Goal: Task Accomplishment & Management: Complete application form

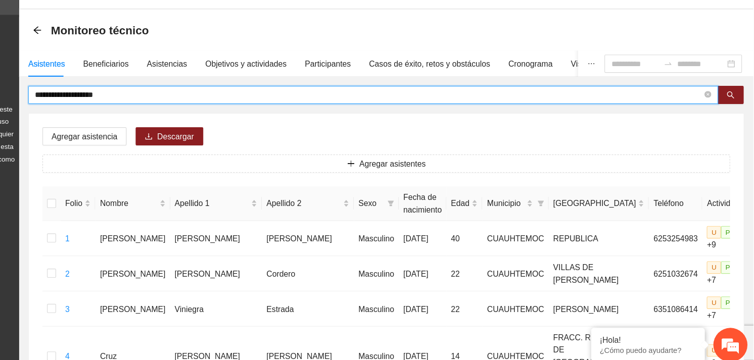
drag, startPoint x: 200, startPoint y: 120, endPoint x: 88, endPoint y: 118, distance: 111.7
type input "*"
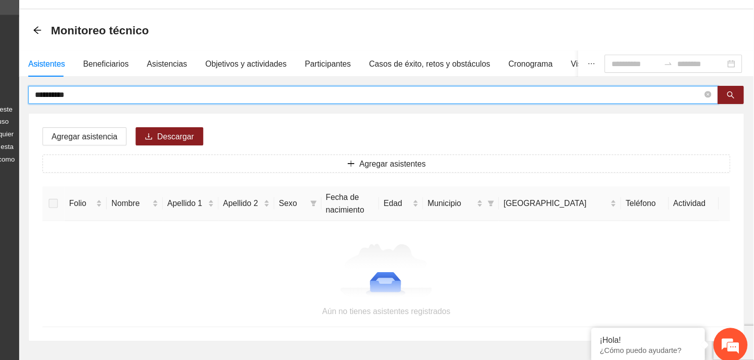
click at [139, 116] on input "**********" at bounding box center [411, 117] width 593 height 11
type input "**********"
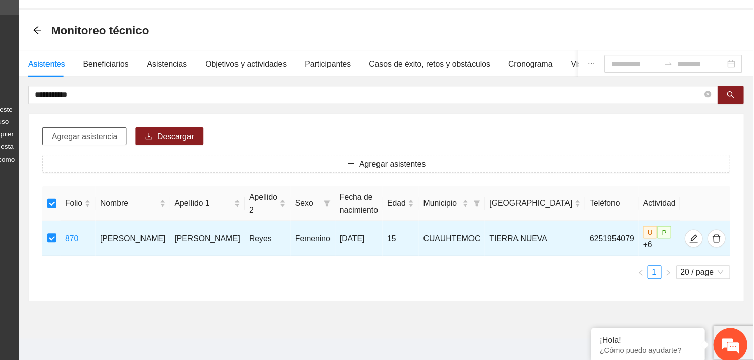
click at [175, 150] on span "Agregar asistencia" at bounding box center [159, 154] width 59 height 11
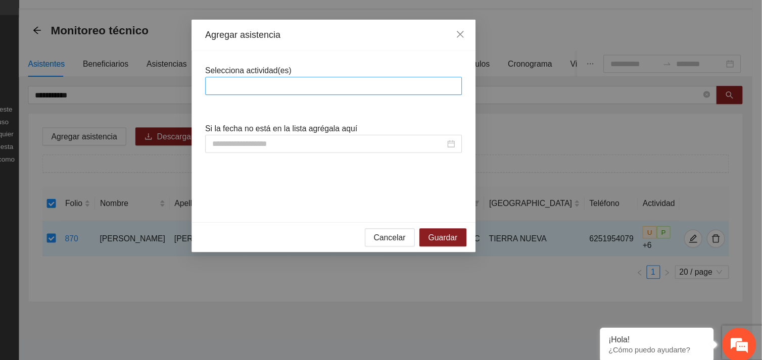
click at [304, 108] on div at bounding box center [380, 110] width 223 height 12
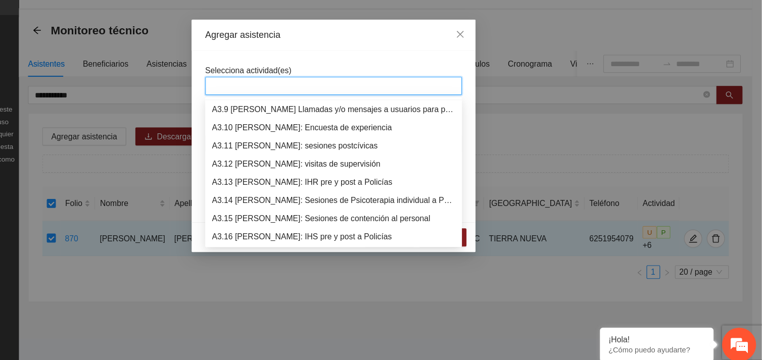
scroll to position [614, 0]
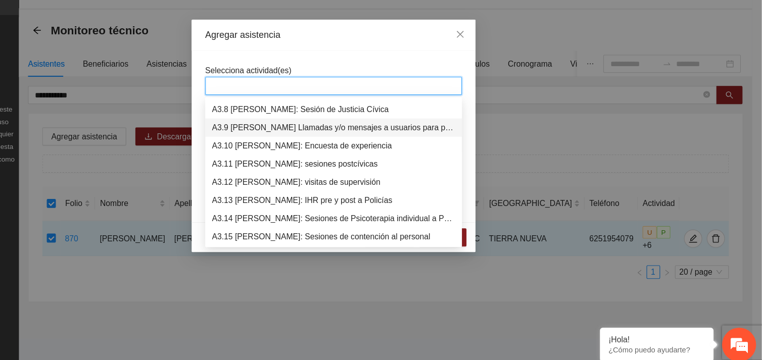
click at [335, 144] on div "A3.9 [PERSON_NAME] Llamadas y/o mensajes a usuarios para programación, seguimie…" at bounding box center [381, 146] width 216 height 11
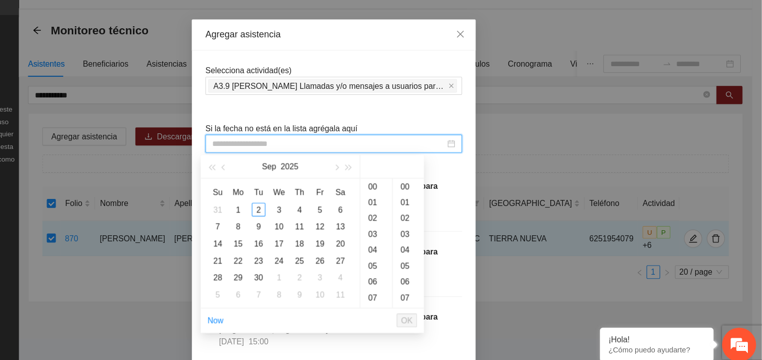
click at [326, 163] on input at bounding box center [376, 161] width 207 height 11
click at [312, 219] on div "2" at bounding box center [314, 220] width 12 height 12
click at [419, 256] on div "12" at bounding box center [419, 256] width 28 height 14
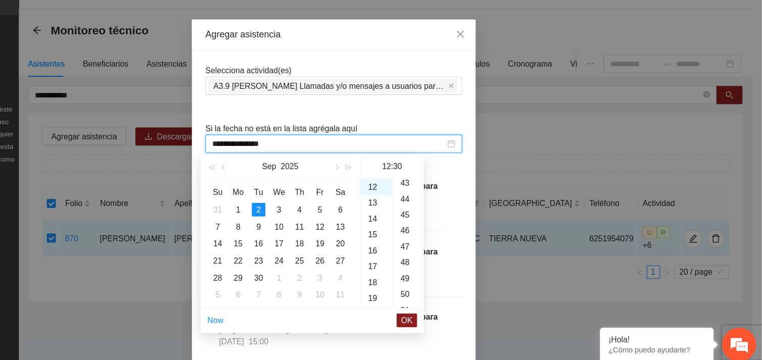
scroll to position [624, 0]
click at [446, 253] on div "48" at bounding box center [448, 254] width 28 height 14
type input "**********"
click at [448, 319] on span "OK" at bounding box center [446, 318] width 10 height 11
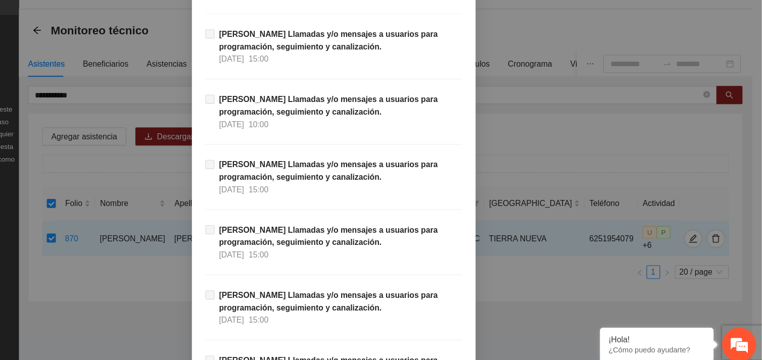
scroll to position [10317, 0]
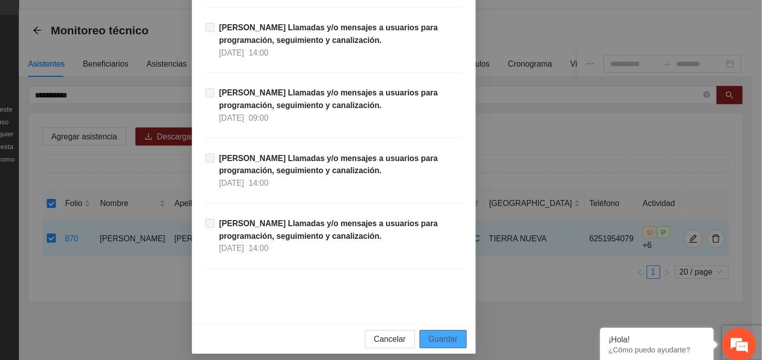
click at [479, 335] on span "Guardar" at bounding box center [479, 335] width 26 height 11
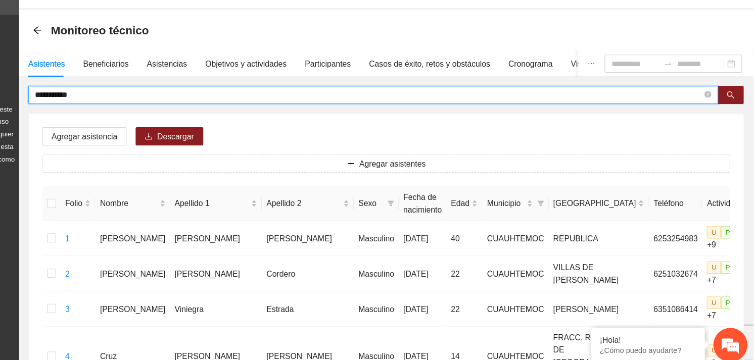
drag, startPoint x: 161, startPoint y: 119, endPoint x: 99, endPoint y: 117, distance: 62.2
type input "*****"
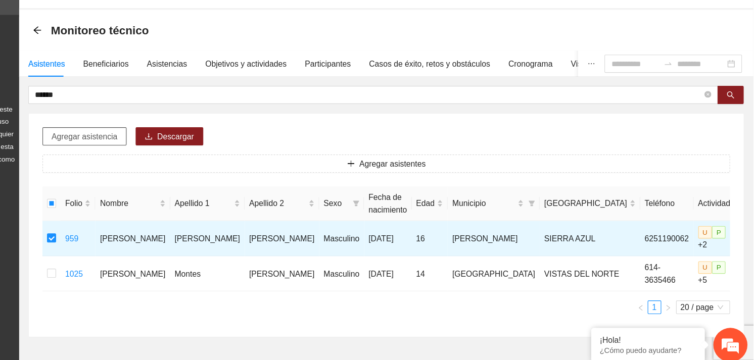
click at [158, 155] on span "Agregar asistencia" at bounding box center [159, 154] width 59 height 11
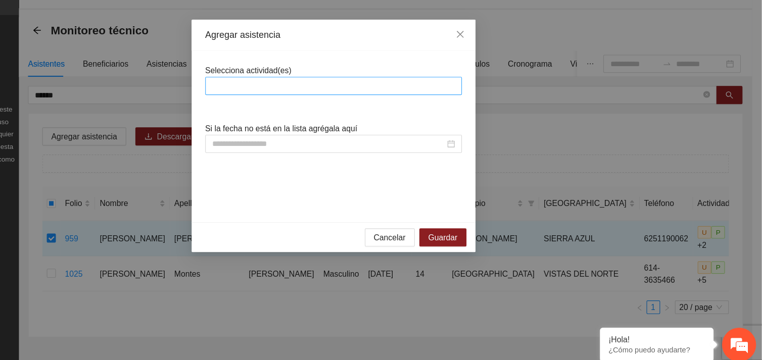
click at [301, 106] on div at bounding box center [380, 110] width 223 height 12
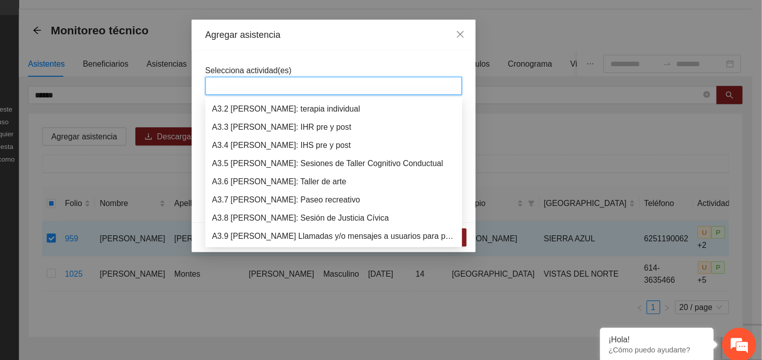
scroll to position [533, 0]
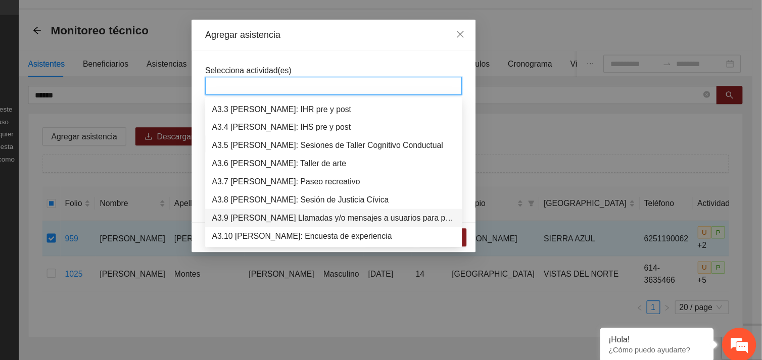
click at [318, 223] on div "A3.9 [PERSON_NAME] Llamadas y/o mensajes a usuarios para programación, seguimie…" at bounding box center [381, 227] width 216 height 11
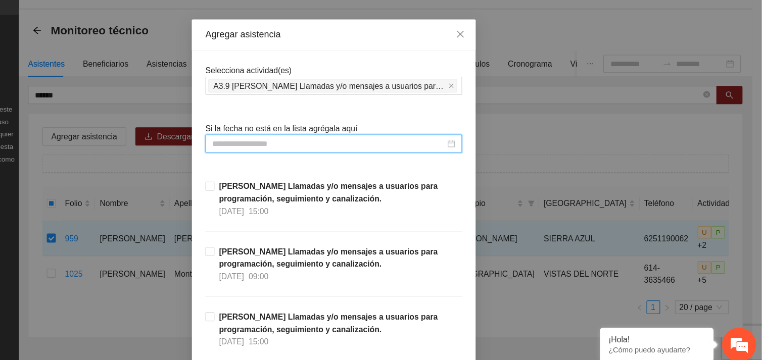
click at [319, 160] on input at bounding box center [376, 161] width 207 height 11
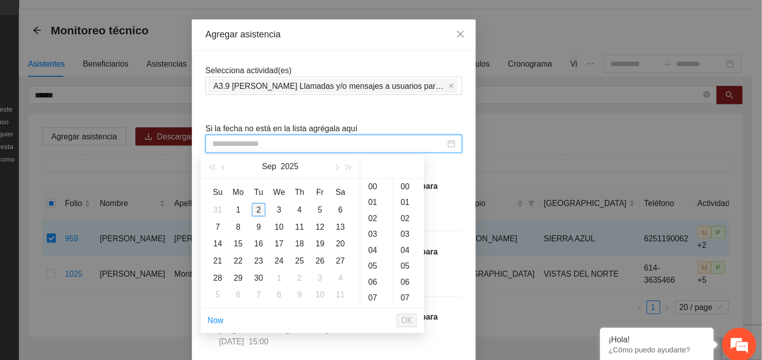
click at [317, 220] on div "2" at bounding box center [314, 220] width 12 height 12
click at [412, 240] on div "11" at bounding box center [419, 242] width 28 height 14
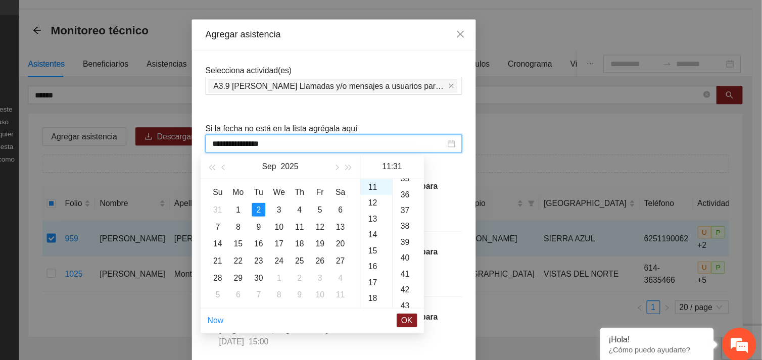
scroll to position [518, 0]
click at [443, 264] on div "41" at bounding box center [448, 261] width 28 height 14
type input "**********"
click at [449, 318] on span "OK" at bounding box center [446, 318] width 10 height 11
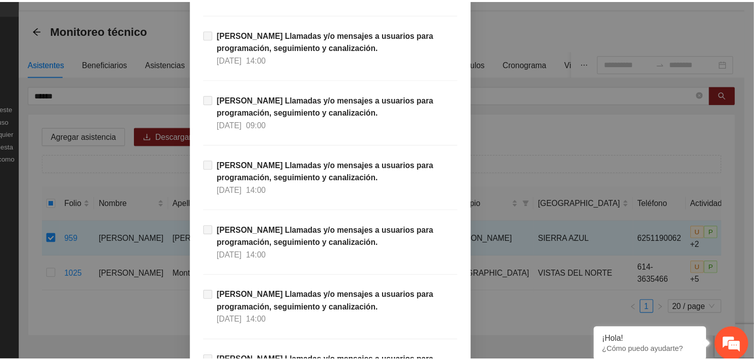
scroll to position [10317, 0]
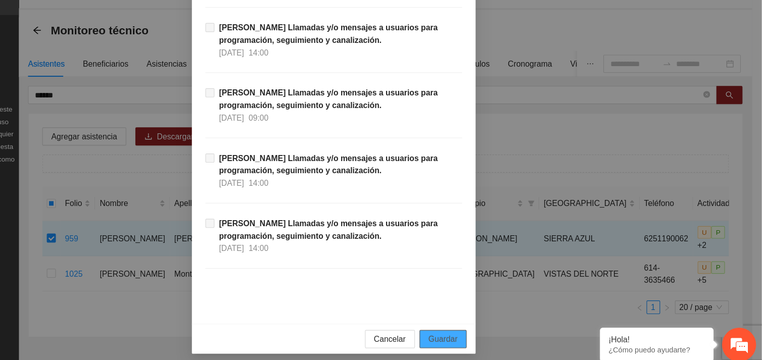
click at [471, 338] on span "Guardar" at bounding box center [479, 335] width 26 height 11
